Goal: Navigation & Orientation: Find specific page/section

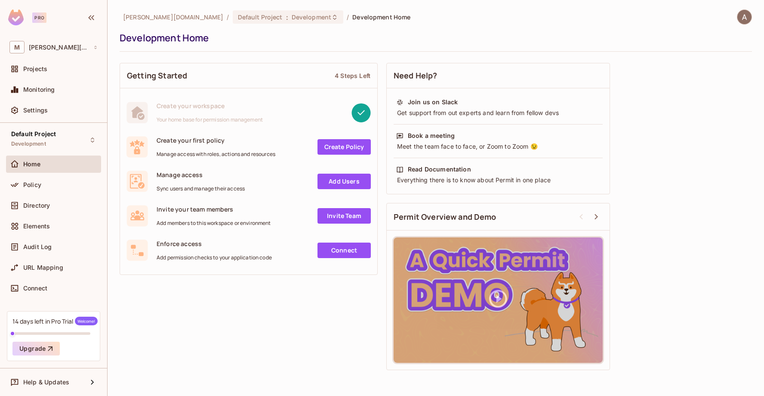
click at [746, 20] on img at bounding box center [745, 17] width 14 height 14
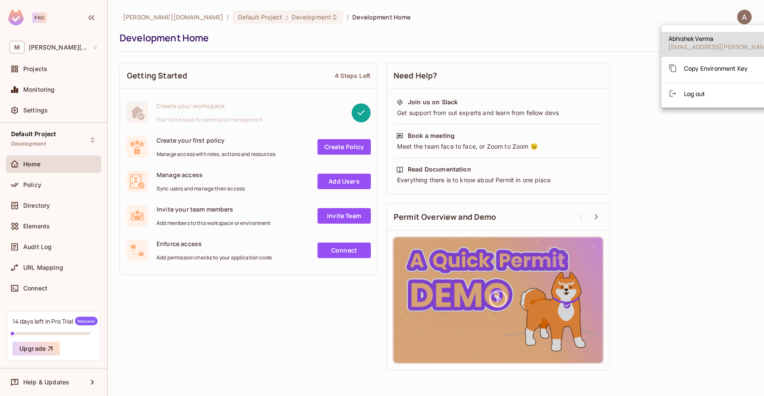
click at [703, 98] on li "Log out" at bounding box center [745, 94] width 166 height 14
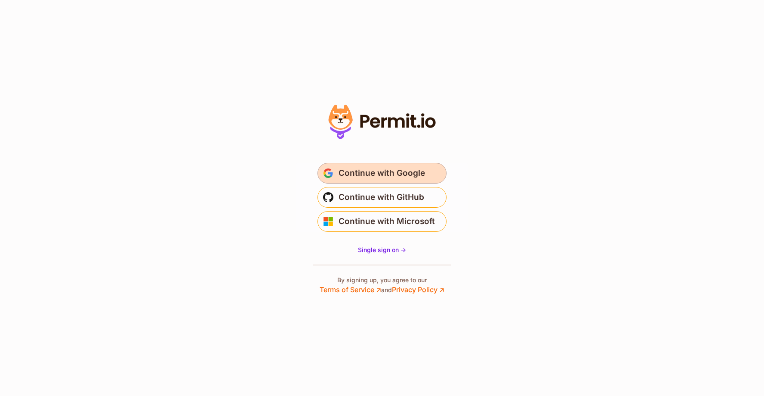
click at [414, 173] on span "Continue with Google" at bounding box center [382, 173] width 87 height 14
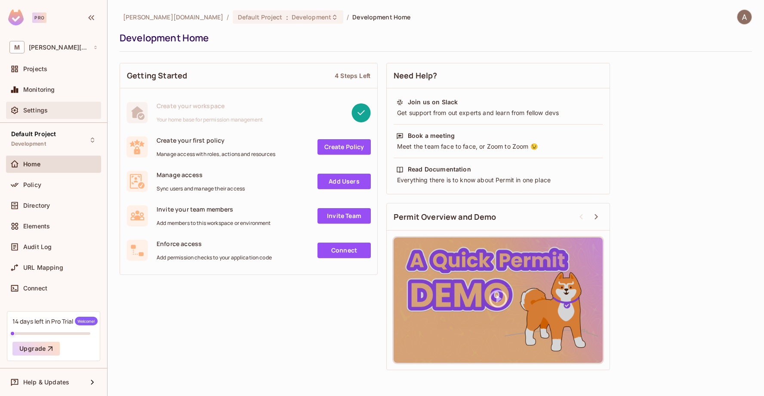
click at [50, 114] on div "Settings" at bounding box center [53, 110] width 88 height 10
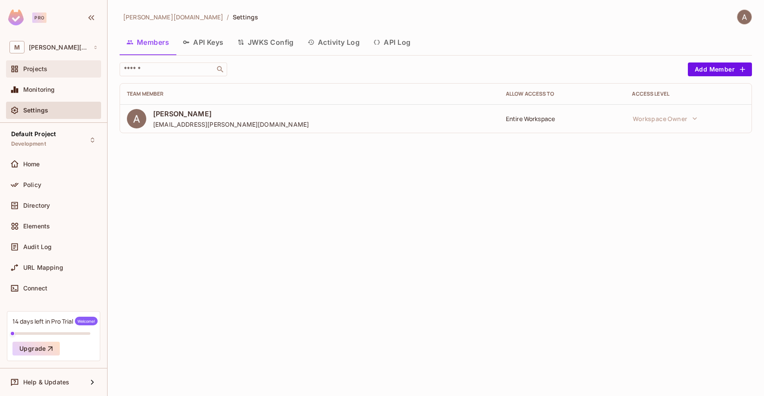
click at [50, 74] on div "Projects" at bounding box center [53, 69] width 88 height 10
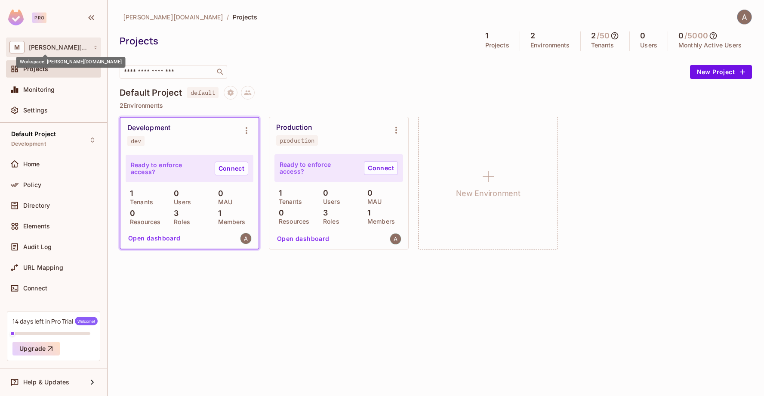
click at [54, 45] on span "[PERSON_NAME][DOMAIN_NAME]" at bounding box center [59, 47] width 60 height 7
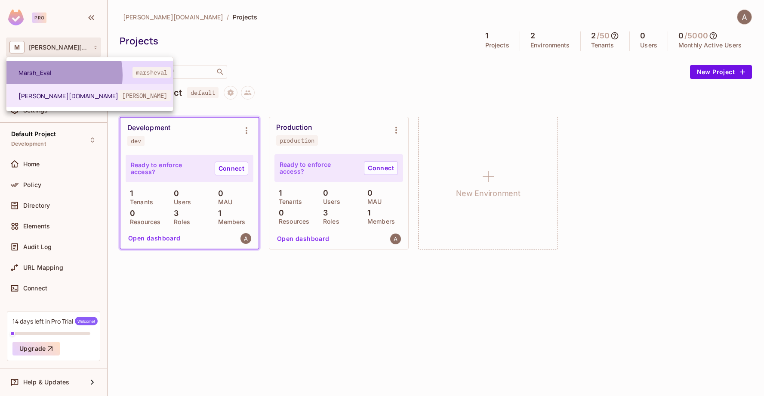
click at [40, 75] on span "Marsh_Eval" at bounding box center [76, 72] width 114 height 8
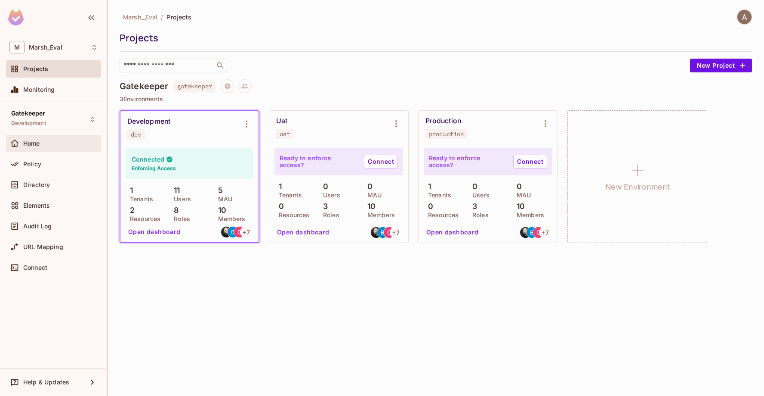
click at [31, 139] on div "Home" at bounding box center [53, 143] width 88 height 10
